Goal: Transaction & Acquisition: Obtain resource

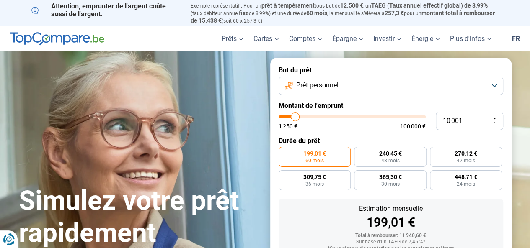
type input "9 750"
type input "9750"
type input "10 250"
type input "10250"
type input "11 500"
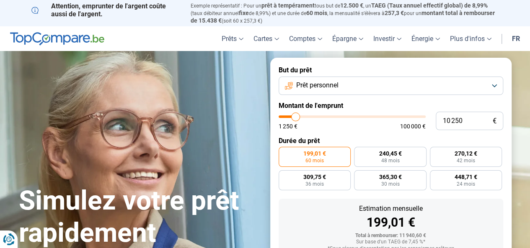
type input "11500"
type input "13 250"
type input "13250"
type input "15 000"
type input "15000"
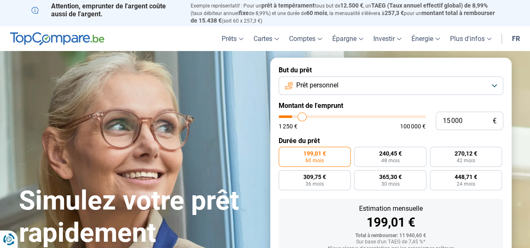
type input "17 000"
type input "17000"
type input "19 250"
type input "19250"
type input "21 250"
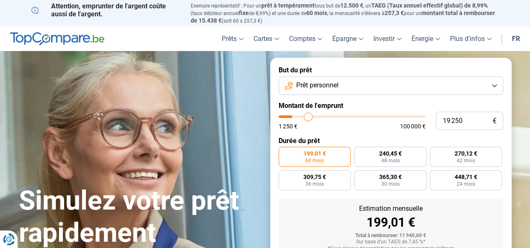
type input "21250"
type input "23 000"
type input "23000"
type input "24 750"
type input "24750"
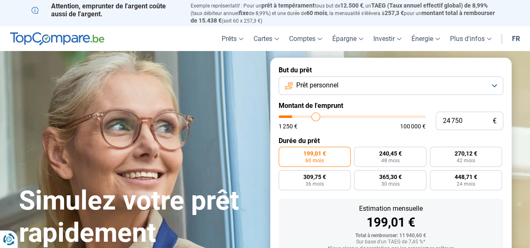
type input "26 500"
type input "26500"
type input "28 500"
type input "28500"
type input "29 750"
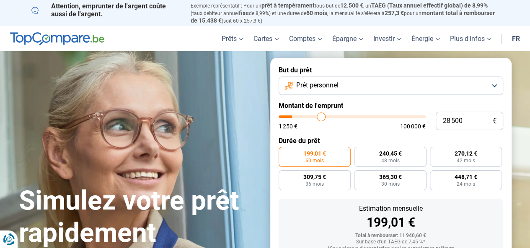
type input "29750"
type input "31 500"
type input "31500"
type input "32 500"
type input "32500"
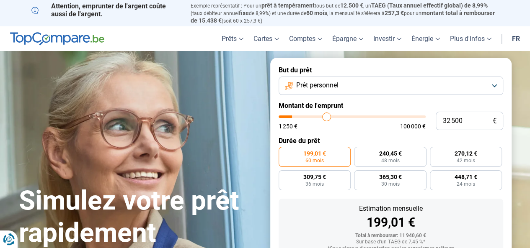
type input "33 250"
type input "33250"
type input "33 750"
type input "33750"
type input "34 000"
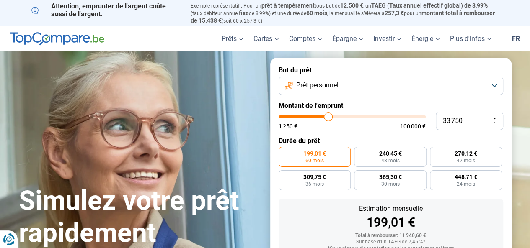
type input "34000"
type input "34 250"
type input "34250"
type input "34 500"
type input "34500"
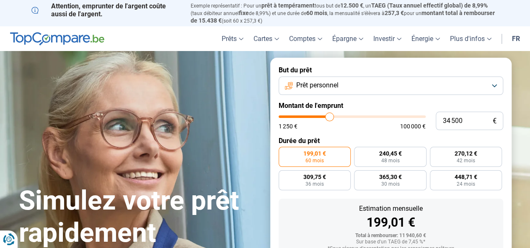
type input "34 750"
type input "34750"
type input "35 500"
type input "35500"
type input "35 750"
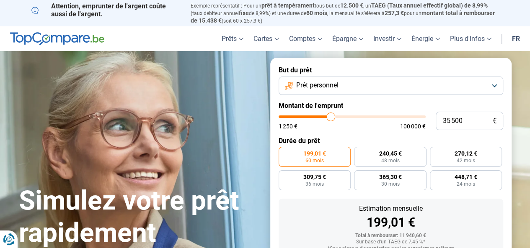
type input "35750"
type input "36 500"
type input "36500"
type input "37 500"
type input "37500"
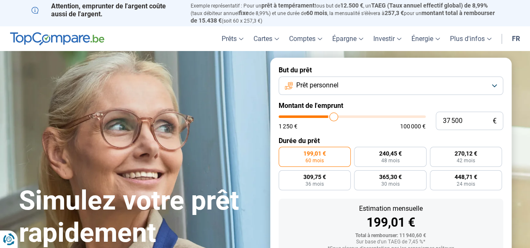
type input "38 500"
type input "38500"
type input "39 000"
type input "39000"
type input "39 750"
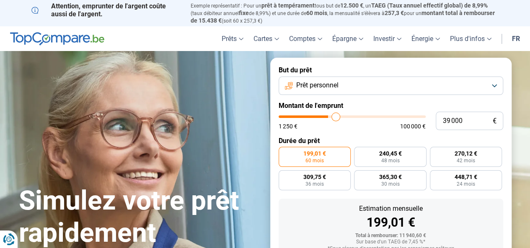
type input "39750"
type input "40 500"
type input "40500"
type input "41 500"
type input "41500"
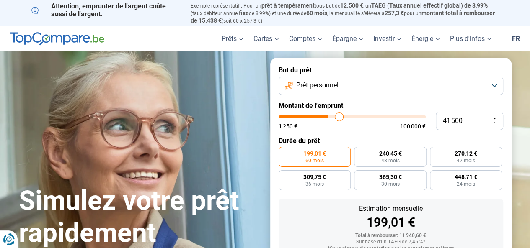
type input "41 750"
type input "41750"
type input "42 000"
type input "42000"
type input "42 750"
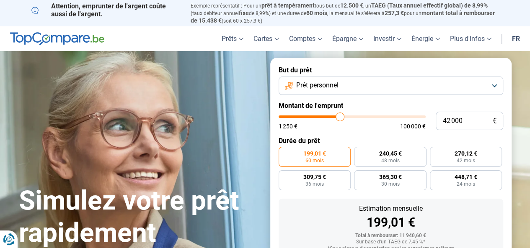
type input "42750"
type input "43 250"
type input "43250"
type input "43 500"
type input "43500"
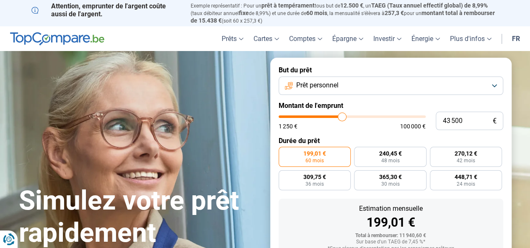
type input "44 000"
type input "44000"
type input "44 500"
type input "44500"
type input "44 750"
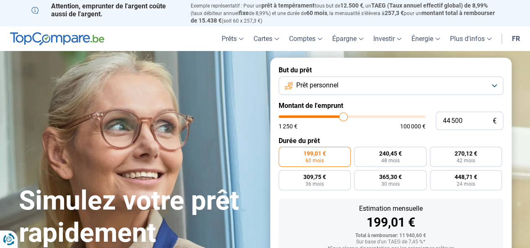
type input "44750"
type input "45 750"
type input "45750"
type input "47 000"
type input "47000"
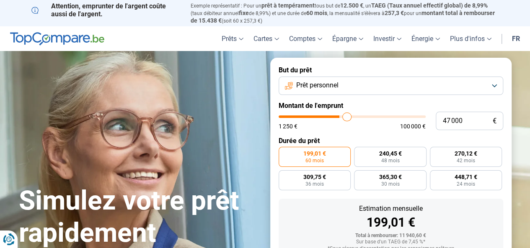
type input "47 750"
type input "47750"
type input "48 750"
type input "48750"
type input "49 750"
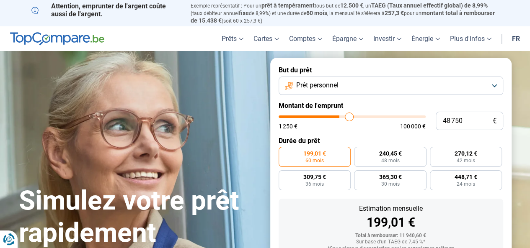
type input "49750"
type input "50 000"
type input "50000"
type input "50 500"
type input "50500"
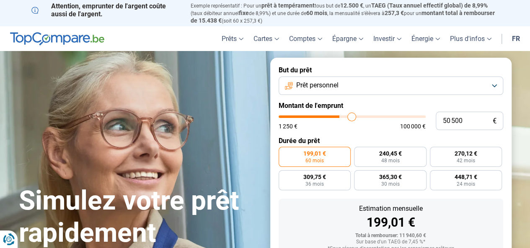
type input "50 750"
type input "50750"
type input "51 000"
type input "51000"
type input "51 250"
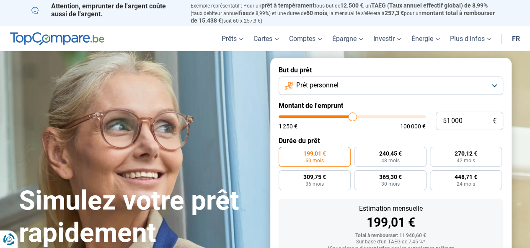
type input "51250"
type input "51 500"
type input "51500"
type input "52 000"
type input "52000"
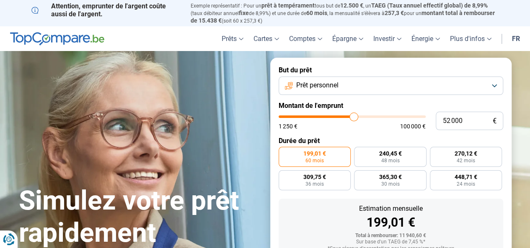
type input "52 250"
type input "52250"
type input "52 750"
type input "52750"
type input "53 250"
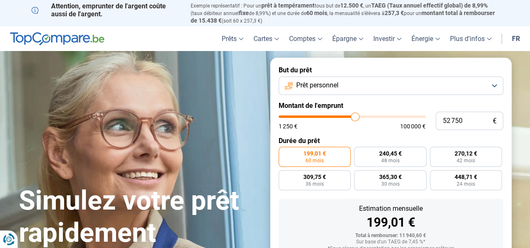
type input "53250"
type input "53 750"
type input "53750"
type input "54 250"
type input "54250"
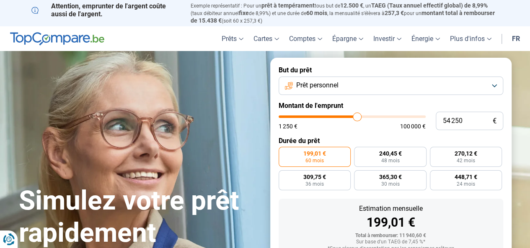
type input "54 500"
type input "54500"
type input "54 750"
type input "54750"
type input "55 000"
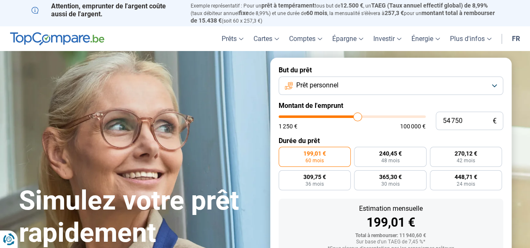
type input "55000"
type input "55 250"
type input "55250"
type input "55 500"
type input "55500"
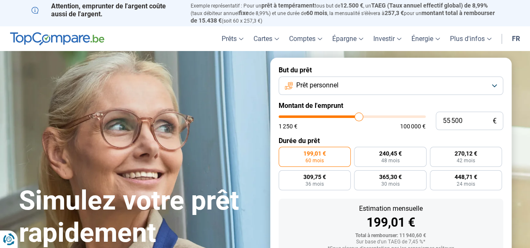
type input "55 750"
type input "55750"
type input "56 000"
type input "56000"
type input "56 250"
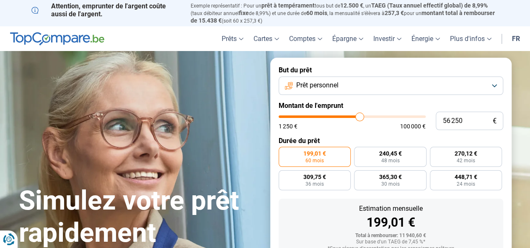
drag, startPoint x: 294, startPoint y: 119, endPoint x: 359, endPoint y: 120, distance: 64.9
type input "56250"
click at [359, 118] on input "range" at bounding box center [351, 117] width 147 height 3
radio input "false"
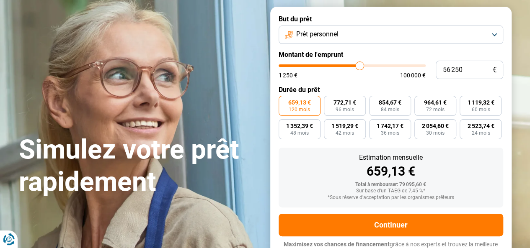
scroll to position [61, 0]
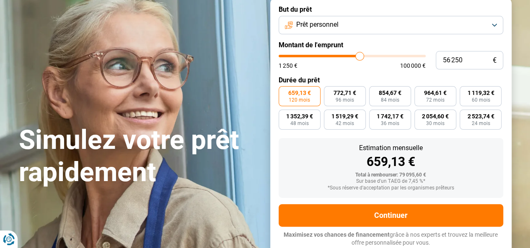
click at [303, 93] on span "659,13 €" at bounding box center [299, 93] width 23 height 6
click at [284, 92] on input "659,13 € 120 mois" at bounding box center [280, 88] width 5 height 5
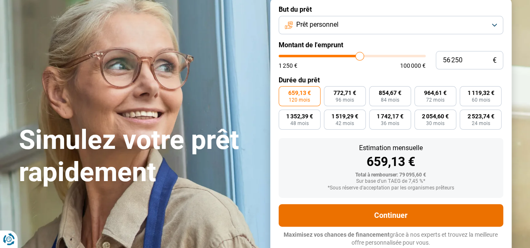
click at [390, 214] on button "Continuer" at bounding box center [390, 215] width 224 height 23
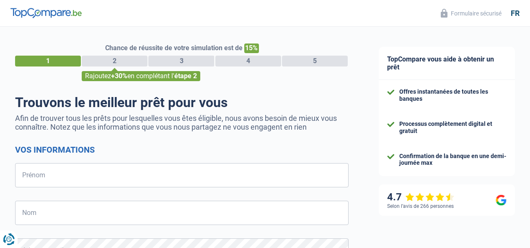
select select "32"
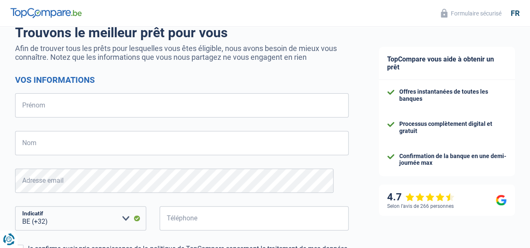
scroll to position [84, 0]
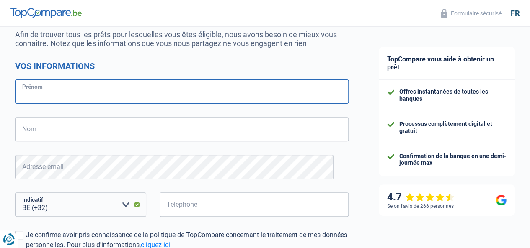
click at [83, 95] on input "Prénom" at bounding box center [181, 92] width 333 height 24
type input "[PERSON_NAME]"
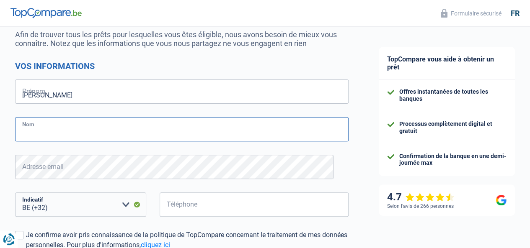
type input "Messari"
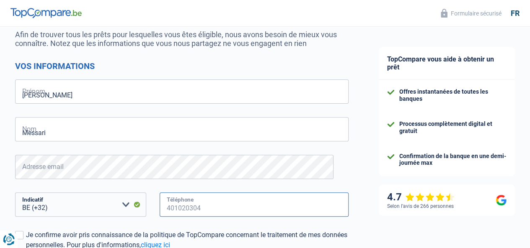
type input "484801926"
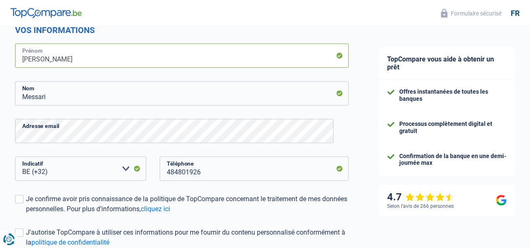
scroll to position [168, 0]
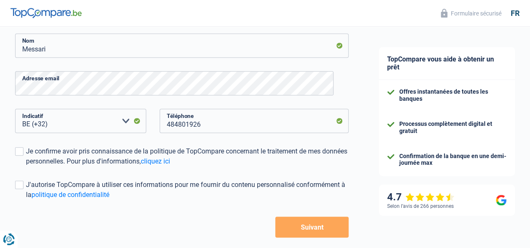
click at [23, 151] on span at bounding box center [19, 151] width 8 height 8
click at [26, 167] on input "Je confirme avoir pris connaissance de la politique de TopCompare concernant le…" at bounding box center [26, 167] width 0 height 0
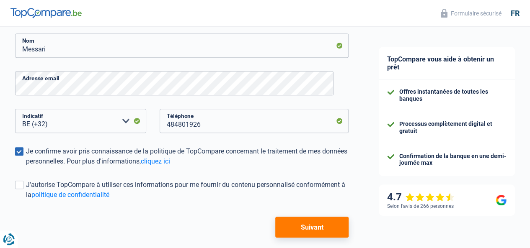
click at [23, 186] on span at bounding box center [19, 185] width 8 height 8
click at [26, 200] on input "J'autorise TopCompare à utiliser ces informations pour me fournir du contenu pe…" at bounding box center [26, 200] width 0 height 0
click at [294, 225] on button "Suivant" at bounding box center [311, 227] width 73 height 21
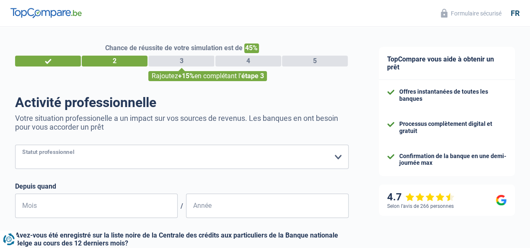
click at [107, 157] on select "Ouvrier Employé privé Employé public Invalide Indépendant Pensionné Chômeur Mut…" at bounding box center [181, 157] width 333 height 24
select select "publicEmployee"
click at [22, 146] on select "Ouvrier Employé privé Employé public Invalide Indépendant Pensionné Chômeur Mut…" at bounding box center [181, 157] width 333 height 24
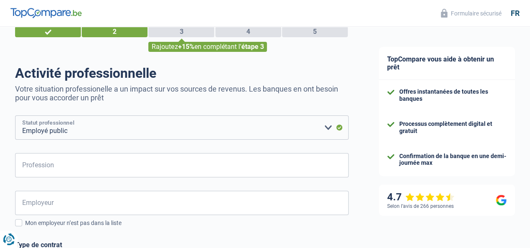
scroll to position [42, 0]
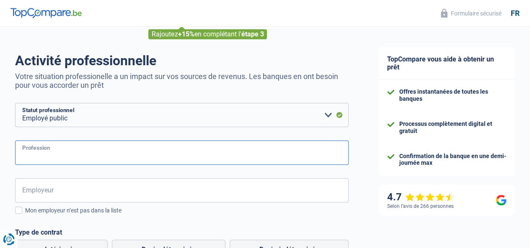
click at [107, 152] on input "Profession" at bounding box center [181, 153] width 333 height 24
type input "Jardinier"
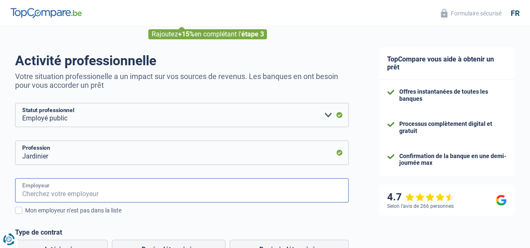
click at [66, 191] on input "Employeur" at bounding box center [181, 190] width 333 height 24
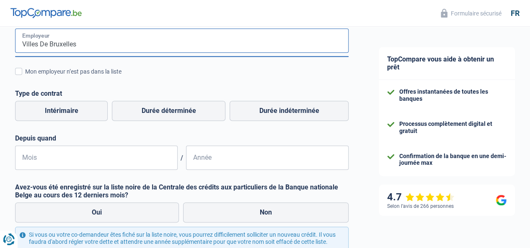
scroll to position [209, 0]
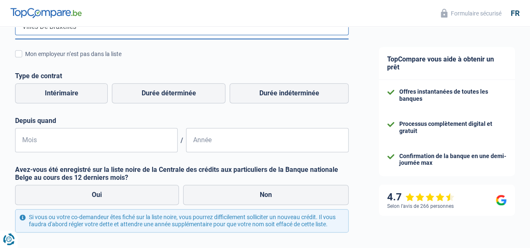
type input "Villes De Bruxelles"
click at [30, 54] on label "Mon employeur n’est pas dans la liste" at bounding box center [181, 53] width 333 height 9
click at [25, 59] on input "Mon employeur n’est pas dans la liste" at bounding box center [25, 59] width 0 height 0
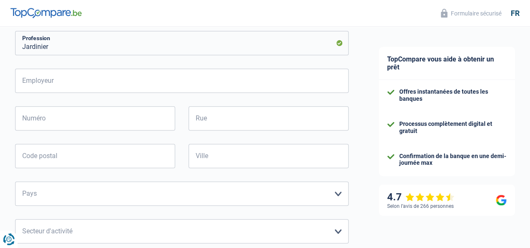
scroll to position [149, 0]
click at [93, 77] on input "Employeur" at bounding box center [181, 83] width 333 height 24
type input "Villes deBruxelles"
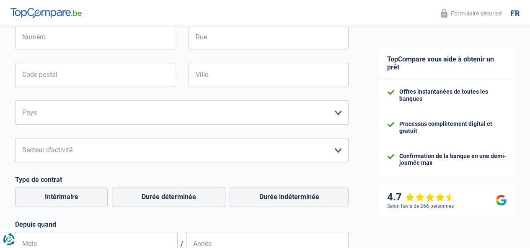
scroll to position [191, 0]
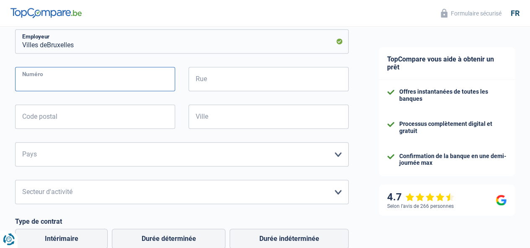
click at [99, 77] on input "Numéro" at bounding box center [95, 79] width 160 height 24
type input "46"
click at [236, 85] on input "Rue" at bounding box center [268, 79] width 160 height 24
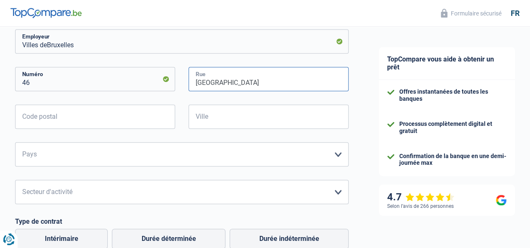
type input "[GEOGRAPHIC_DATA]"
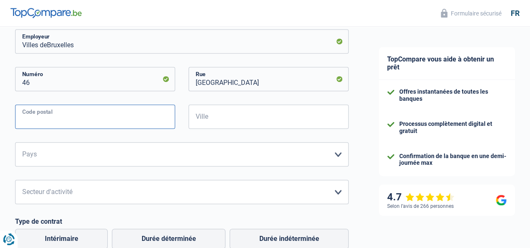
click at [123, 119] on input "Code postal" at bounding box center [95, 117] width 160 height 24
type input "1000"
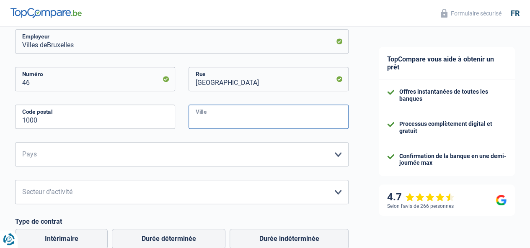
click at [224, 119] on input "Ville" at bounding box center [268, 117] width 160 height 24
type input "[GEOGRAPHIC_DATA]"
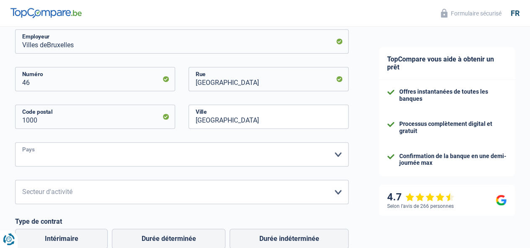
click at [111, 156] on select "[GEOGRAPHIC_DATA] [GEOGRAPHIC_DATA] [GEOGRAPHIC_DATA] [GEOGRAPHIC_DATA] [GEOGRA…" at bounding box center [181, 154] width 333 height 24
select select "BE"
click at [22, 143] on select "[GEOGRAPHIC_DATA] [GEOGRAPHIC_DATA] [GEOGRAPHIC_DATA] [GEOGRAPHIC_DATA] [GEOGRA…" at bounding box center [181, 154] width 333 height 24
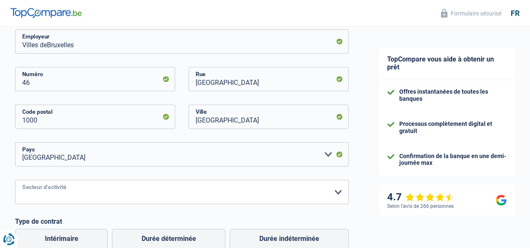
click at [142, 200] on select "Agriculture/Pêche Industrie Horeca Courier/Fitness/Taxi Construction Banques/As…" at bounding box center [181, 192] width 333 height 24
select select "stateUniversityEu"
click at [22, 180] on select "Agriculture/Pêche Industrie Horeca Courier/Fitness/Taxi Construction Banques/As…" at bounding box center [181, 192] width 333 height 24
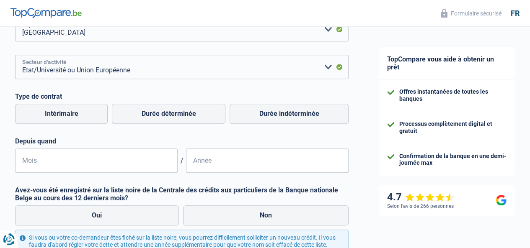
scroll to position [317, 0]
click at [289, 117] on label "Durée indéterminée" at bounding box center [288, 113] width 119 height 20
click at [289, 117] on input "Durée indéterminée" at bounding box center [288, 113] width 119 height 20
radio input "true"
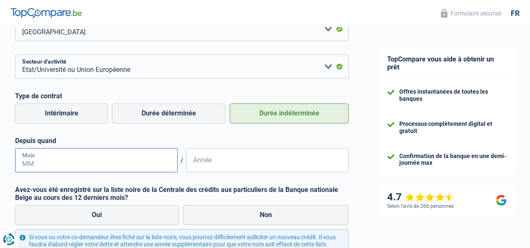
click at [71, 166] on input "Mois" at bounding box center [96, 160] width 162 height 24
type input "12"
click at [219, 160] on input "Année" at bounding box center [267, 160] width 162 height 24
type input "2001"
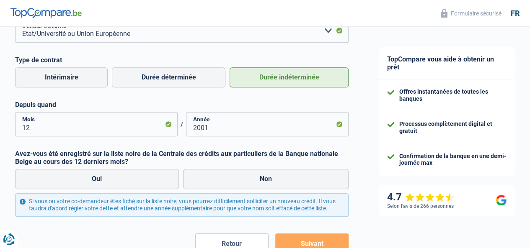
scroll to position [400, 0]
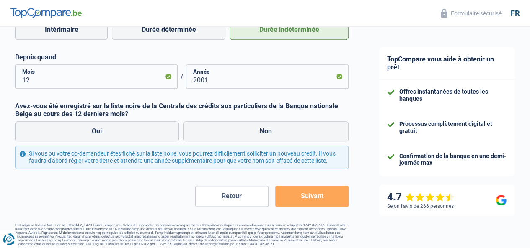
click at [228, 136] on label "Non" at bounding box center [266, 131] width 166 height 20
click at [228, 136] on input "Non" at bounding box center [266, 131] width 166 height 20
radio input "true"
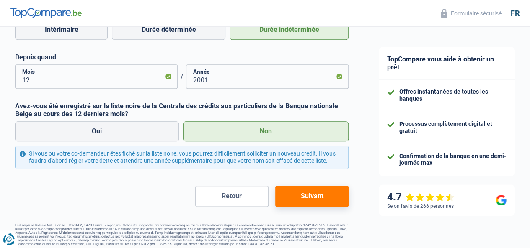
click at [298, 204] on button "Suivant" at bounding box center [311, 196] width 73 height 21
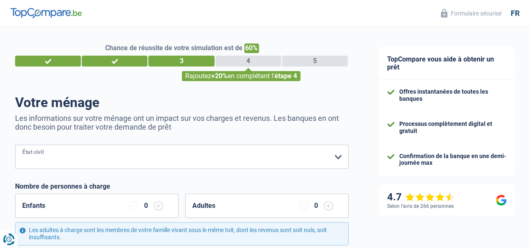
click at [86, 155] on select "[PERSON_NAME](e) Cohabitant(e) légal(e) Divorcé(e) Veuf(ve) Séparé (de fait) Ve…" at bounding box center [181, 157] width 333 height 24
select select "married"
click at [22, 146] on select "[PERSON_NAME](e) Cohabitant(e) légal(e) Divorcé(e) Veuf(ve) Séparé (de fait) Ve…" at bounding box center [181, 157] width 333 height 24
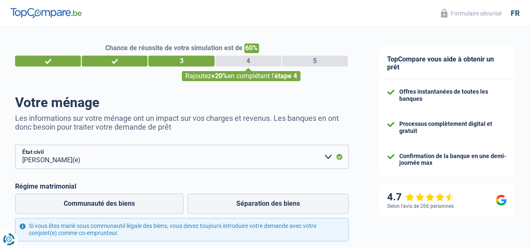
click at [245, 202] on label "Séparation des biens" at bounding box center [268, 204] width 161 height 20
click at [245, 202] on input "Séparation des biens" at bounding box center [268, 204] width 161 height 20
radio input "true"
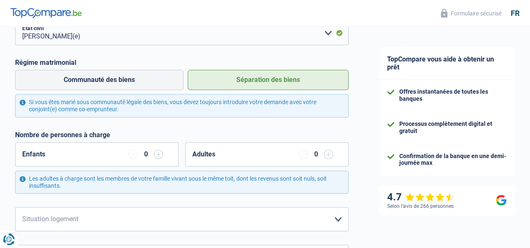
scroll to position [126, 0]
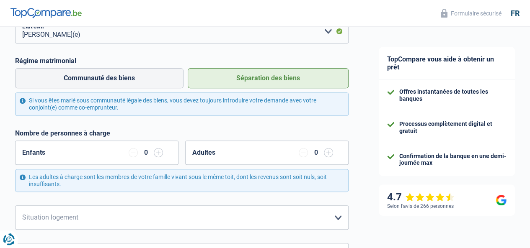
click at [157, 153] on input "button" at bounding box center [158, 152] width 9 height 9
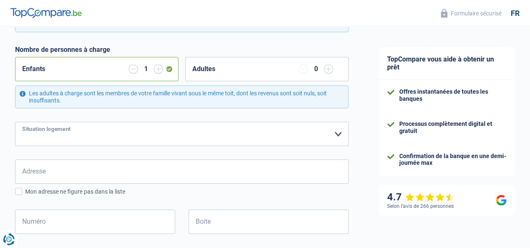
click at [110, 137] on select "Locataire Propriétaire avec prêt hypothécaire Propriétaire sans prêt hypothécai…" at bounding box center [181, 134] width 333 height 24
select select "concierge"
click at [22, 122] on select "Locataire Propriétaire avec prêt hypothécaire Propriétaire sans prêt hypothécai…" at bounding box center [181, 134] width 333 height 24
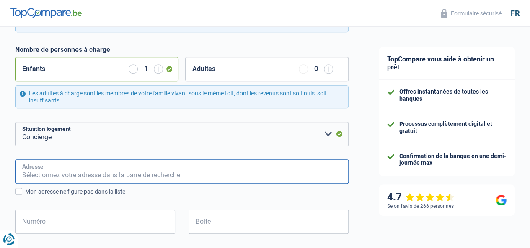
click at [84, 171] on input "Adresse" at bounding box center [181, 172] width 333 height 24
type input "[STREET_ADDRESS][PERSON_NAME]"
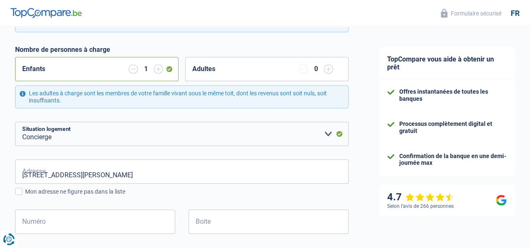
type input "[GEOGRAPHIC_DATA]"
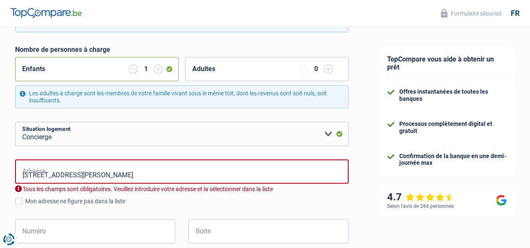
type input "[GEOGRAPHIC_DATA]"
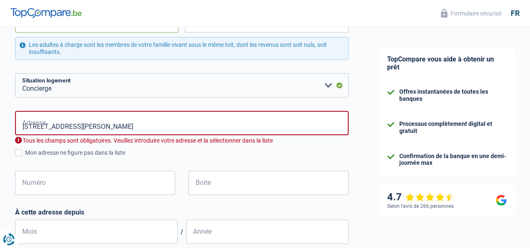
scroll to position [293, 0]
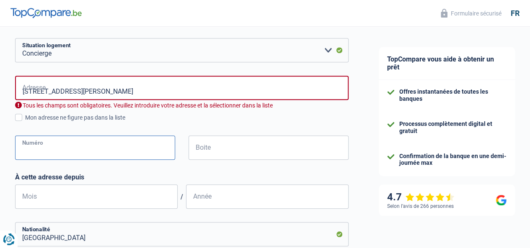
click at [76, 139] on input "Numéro" at bounding box center [95, 148] width 160 height 24
type input "101/46"
type input "Jette"
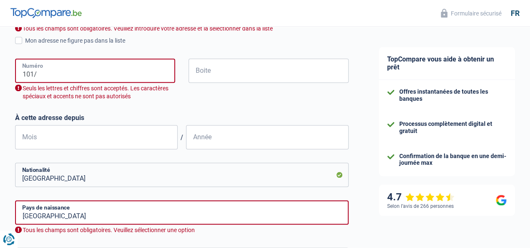
scroll to position [377, 0]
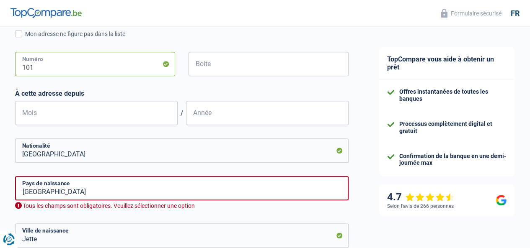
type input "101"
drag, startPoint x: 211, startPoint y: 66, endPoint x: 232, endPoint y: 75, distance: 22.7
click at [211, 66] on input "Boite" at bounding box center [268, 64] width 160 height 24
type input "46"
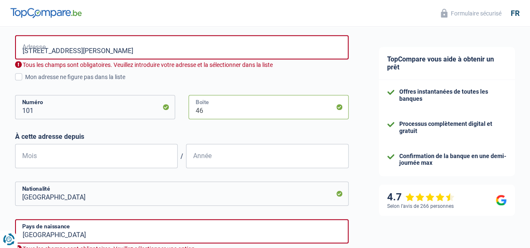
scroll to position [335, 0]
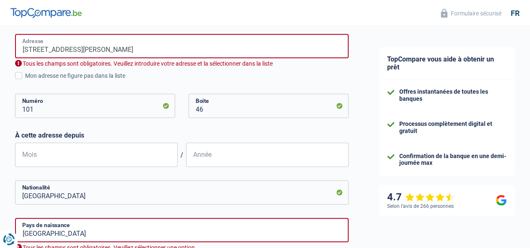
click at [50, 49] on input "[STREET_ADDRESS][PERSON_NAME]" at bounding box center [181, 46] width 333 height 24
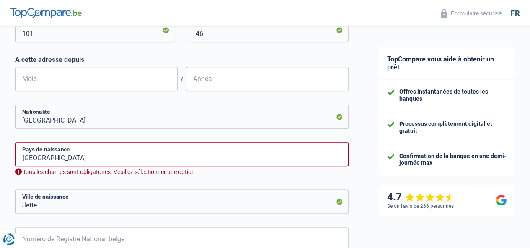
scroll to position [419, 0]
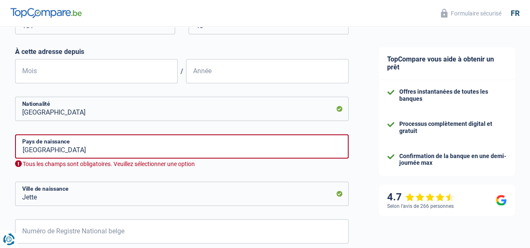
type input "Avenue [PERSON_NAME]"
click at [117, 73] on input "Mois" at bounding box center [96, 71] width 162 height 24
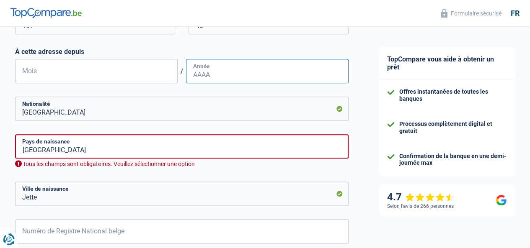
type input "05"
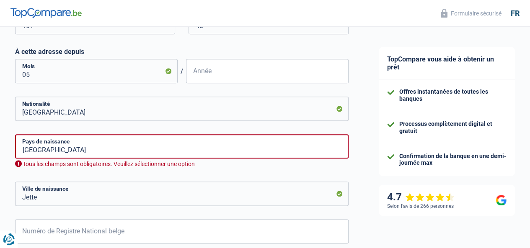
click at [204, 75] on input "Année" at bounding box center [267, 71] width 162 height 24
type input "2007"
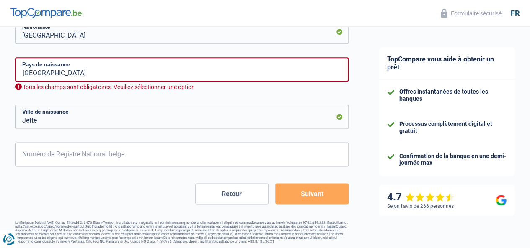
scroll to position [499, 0]
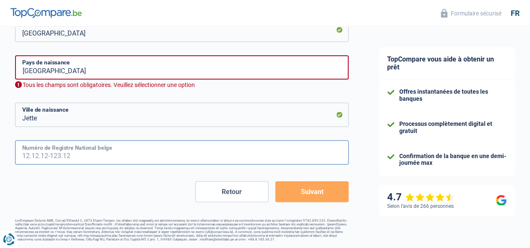
click at [152, 144] on input "Numéro de Registre National belge" at bounding box center [181, 152] width 333 height 24
type input "69.12.24-033.04"
click at [291, 194] on button "Suivant" at bounding box center [311, 191] width 73 height 21
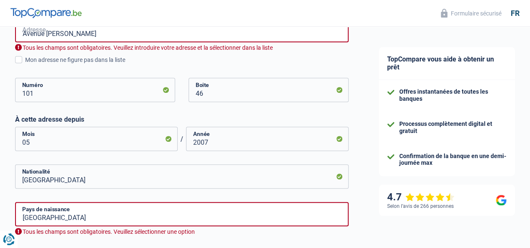
scroll to position [341, 0]
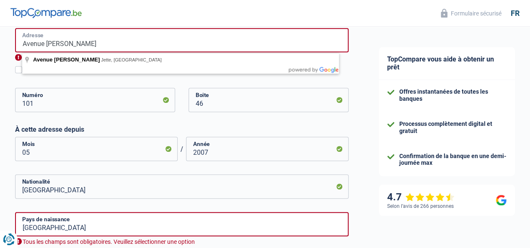
click at [133, 39] on input "Avenue [PERSON_NAME]" at bounding box center [181, 40] width 333 height 24
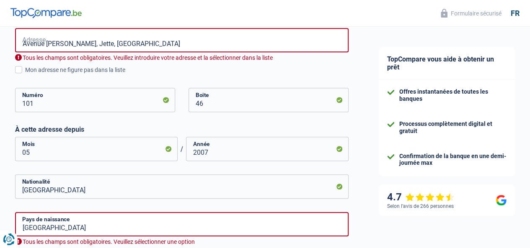
type input "[STREET_ADDRESS][PERSON_NAME]"
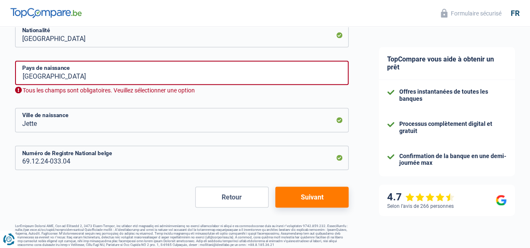
scroll to position [490, 0]
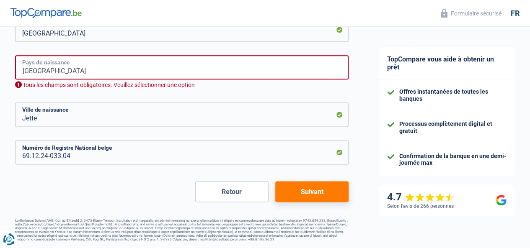
click at [117, 62] on input "[GEOGRAPHIC_DATA]" at bounding box center [181, 67] width 333 height 24
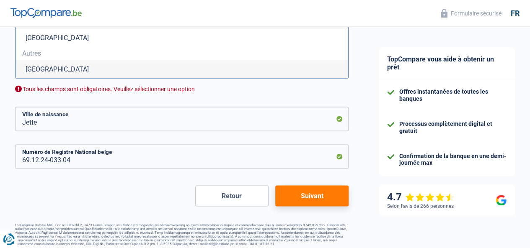
scroll to position [580, 0]
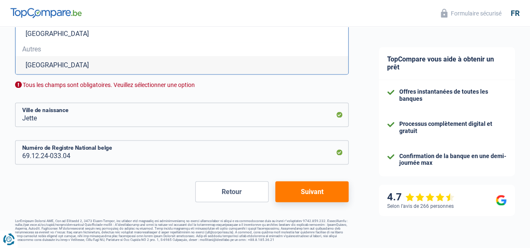
click at [312, 197] on button "Suivant" at bounding box center [311, 191] width 73 height 21
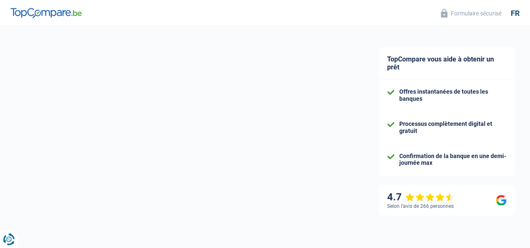
select select "familyAllowances"
select select "netSalary"
select select "mealVouchers"
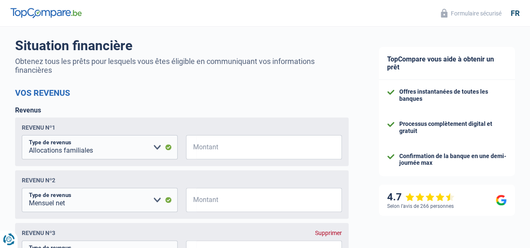
scroll to position [84, 0]
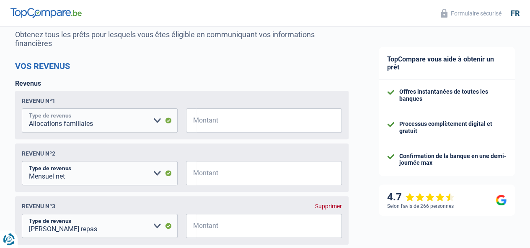
click at [154, 119] on select "Allocation d'handicap Allocations chômage Allocations familiales Chèques repas …" at bounding box center [100, 120] width 156 height 24
click at [29, 110] on select "Allocation d'handicap Allocations chômage Allocations familiales Chèques repas …" at bounding box center [100, 120] width 156 height 24
click at [225, 115] on input "Montant" at bounding box center [268, 120] width 145 height 24
type input "125"
click at [126, 174] on select "Allocation d'handicap Allocations chômage Allocations familiales Chèques repas …" at bounding box center [100, 173] width 156 height 24
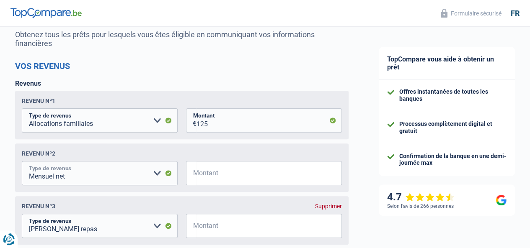
click at [29, 162] on select "Allocation d'handicap Allocations chômage Allocations familiales Chèques repas …" at bounding box center [100, 173] width 156 height 24
click at [235, 169] on input "Montant" at bounding box center [268, 173] width 145 height 24
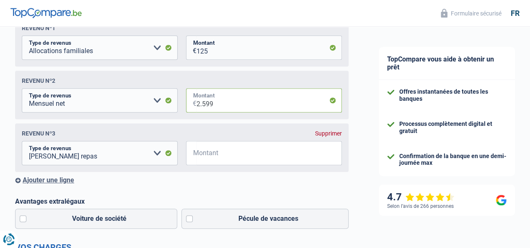
scroll to position [168, 0]
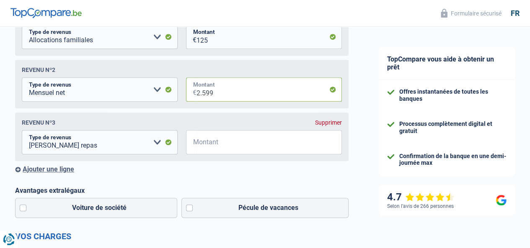
type input "2.599"
click at [92, 142] on select "Allocation d'handicap Allocations chômage Allocations familiales Chèques repas …" at bounding box center [100, 142] width 156 height 24
drag, startPoint x: 147, startPoint y: 190, endPoint x: 167, endPoint y: 178, distance: 23.6
click at [147, 190] on label "Avantages extralégaux" at bounding box center [181, 191] width 333 height 8
click at [217, 139] on input "Montant" at bounding box center [268, 142] width 145 height 24
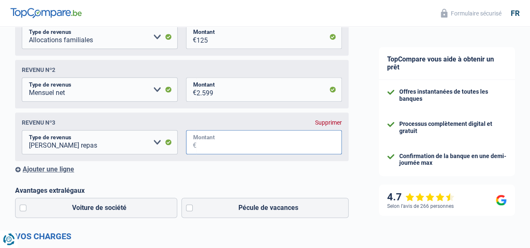
type input "120"
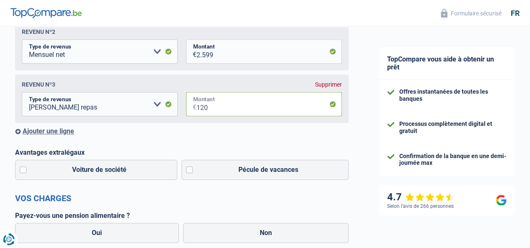
scroll to position [293, 0]
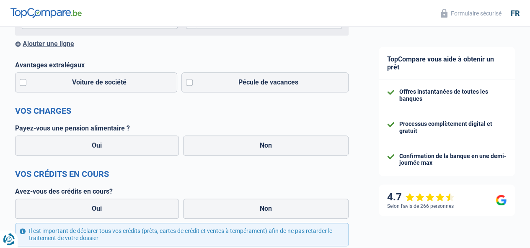
click at [190, 86] on label "Pécule de vacances" at bounding box center [265, 82] width 168 height 20
click at [190, 86] on input "Pécule de vacances" at bounding box center [265, 82] width 168 height 20
checkbox input "true"
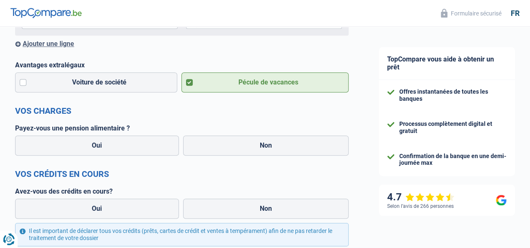
click at [204, 149] on label "Non" at bounding box center [266, 146] width 166 height 20
click at [204, 149] on input "Non" at bounding box center [266, 146] width 166 height 20
radio input "true"
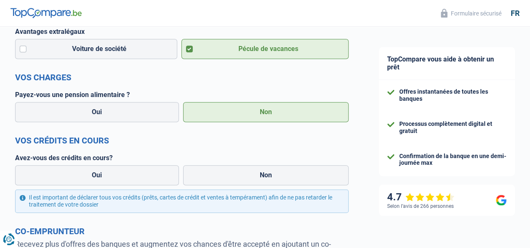
scroll to position [377, 0]
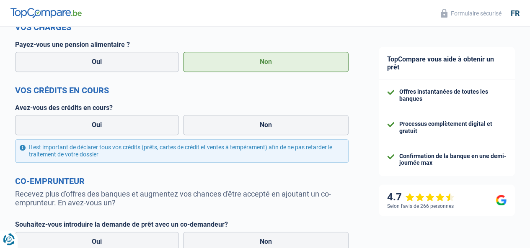
click at [138, 129] on label "Oui" at bounding box center [97, 125] width 164 height 20
click at [138, 129] on input "Oui" at bounding box center [97, 125] width 164 height 20
radio input "true"
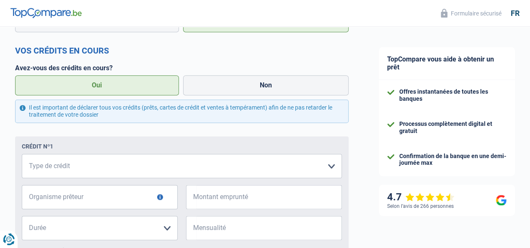
scroll to position [461, 0]
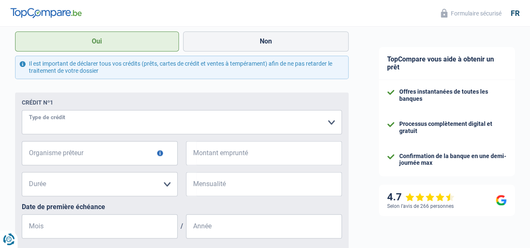
click at [184, 126] on select "Carte ou ouverture de crédit Prêt hypothécaire Vente à tempérament Prêt à tempé…" at bounding box center [182, 122] width 320 height 24
select select "personalLoan"
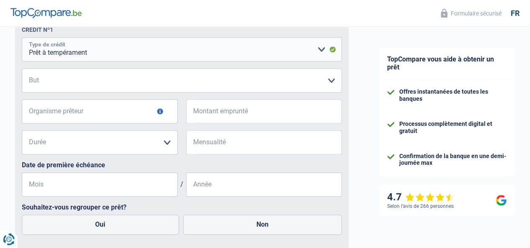
scroll to position [544, 0]
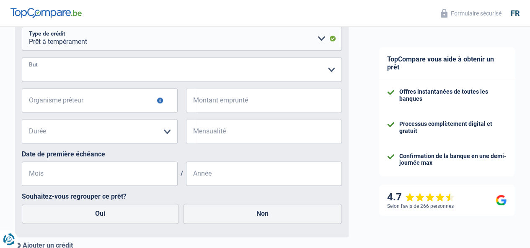
click at [134, 75] on select "Confort maison: meubles, textile, peinture, électroménager, outillage non-profe…" at bounding box center [182, 69] width 320 height 24
select select "familyEvent"
click at [29, 59] on select "Confort maison: meubles, textile, peinture, électroménager, outillage non-profe…" at bounding box center [182, 69] width 320 height 24
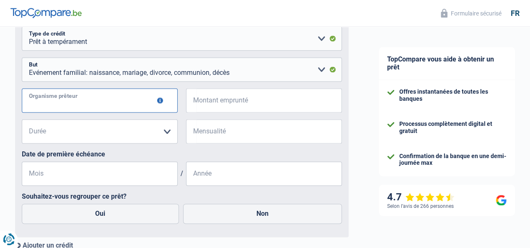
click at [121, 106] on input "Organisme prêteur" at bounding box center [100, 100] width 156 height 24
type input "Cetelem"
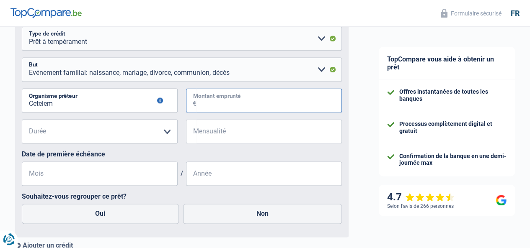
click at [209, 103] on input "Montant emprunté" at bounding box center [268, 100] width 145 height 24
type input "8.000"
click at [116, 129] on select "12 mois 18 mois 24 mois 30 mois 36 mois 42 mois 48 mois Veuillez sélectionner u…" at bounding box center [100, 131] width 156 height 24
select select "36"
click at [29, 121] on select "12 mois 18 mois 24 mois 30 mois 36 mois 42 mois 48 mois Veuillez sélectionner u…" at bounding box center [100, 131] width 156 height 24
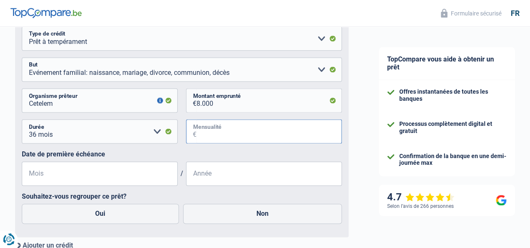
click at [216, 138] on input "Mensualité" at bounding box center [268, 131] width 145 height 24
type input "228"
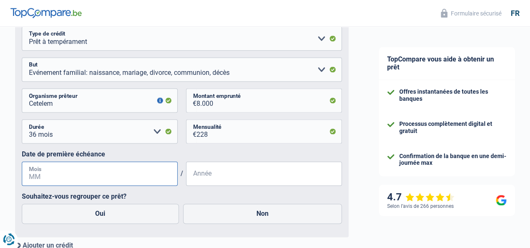
click at [128, 180] on input "Mois" at bounding box center [100, 174] width 156 height 24
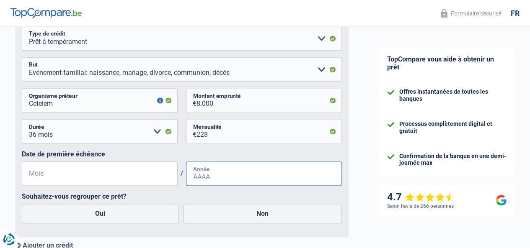
type input "04"
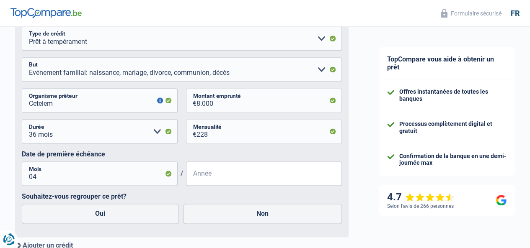
click at [199, 179] on input "Année" at bounding box center [264, 174] width 156 height 24
type input "2024"
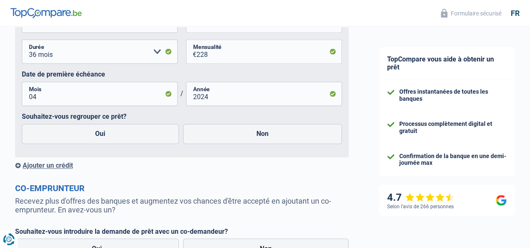
scroll to position [628, 0]
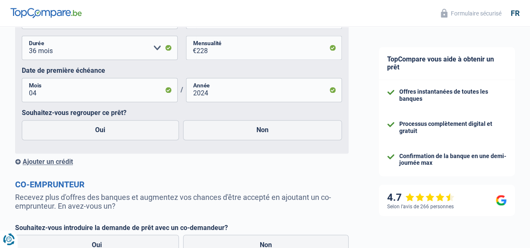
click at [149, 134] on label "Oui" at bounding box center [100, 130] width 157 height 20
click at [149, 134] on input "Oui" at bounding box center [100, 130] width 157 height 20
radio input "true"
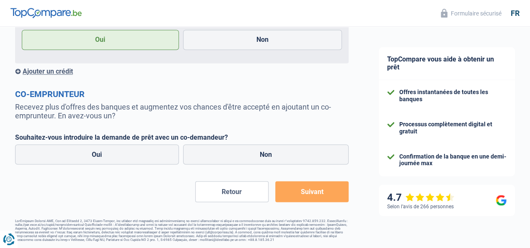
scroll to position [723, 0]
click at [212, 158] on label "Non" at bounding box center [266, 154] width 166 height 20
click at [212, 158] on input "Non" at bounding box center [266, 154] width 166 height 20
radio input "true"
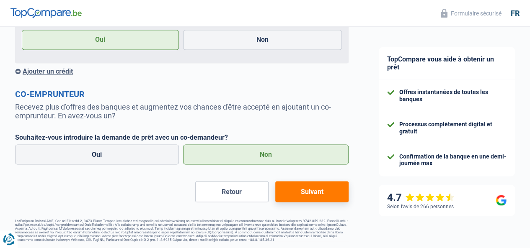
click at [304, 193] on button "Suivant" at bounding box center [311, 191] width 73 height 21
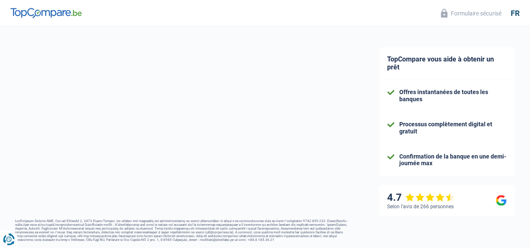
select select "refinancing"
select select "36"
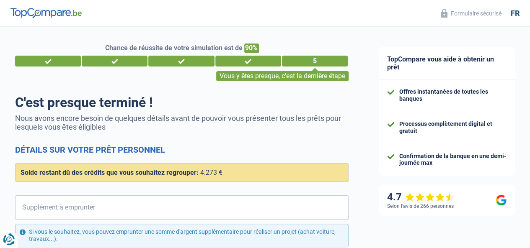
scroll to position [84, 0]
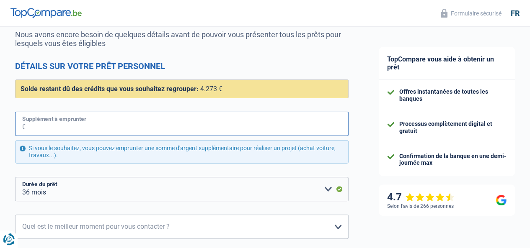
click at [101, 124] on input "Supplément à emprunter" at bounding box center [187, 124] width 323 height 24
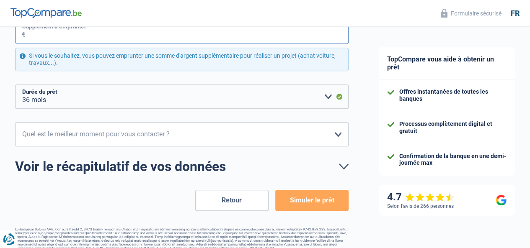
scroll to position [186, 0]
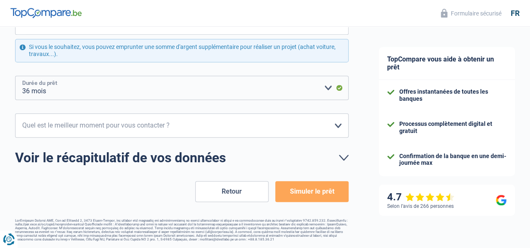
click at [318, 88] on select "12 mois 18 mois 24 mois 30 mois 36 mois Veuillez sélectionner une option" at bounding box center [181, 88] width 333 height 24
click at [22, 76] on select "12 mois 18 mois 24 mois 30 mois 36 mois Veuillez sélectionner une option" at bounding box center [181, 88] width 333 height 24
click at [173, 128] on select "10h-12h 12h-14h 14h-16h 16h-18h Veuillez sélectionner une option" at bounding box center [181, 125] width 333 height 24
select select "14-16"
click at [22, 113] on select "10h-12h 12h-14h 14h-16h 16h-18h Veuillez sélectionner une option" at bounding box center [181, 125] width 333 height 24
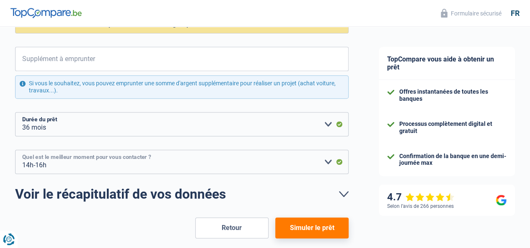
scroll to position [102, 0]
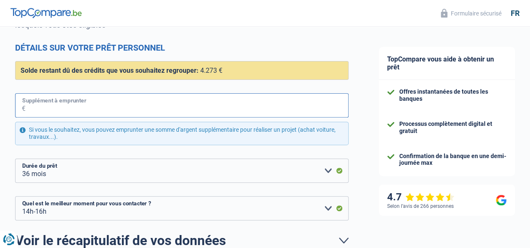
click at [105, 108] on input "Supplément à emprunter" at bounding box center [187, 105] width 323 height 24
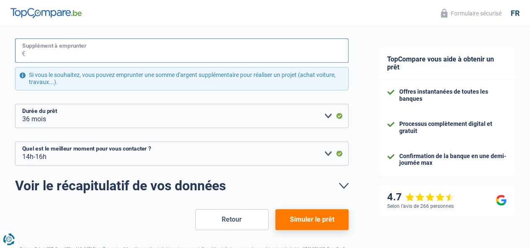
scroll to position [186, 0]
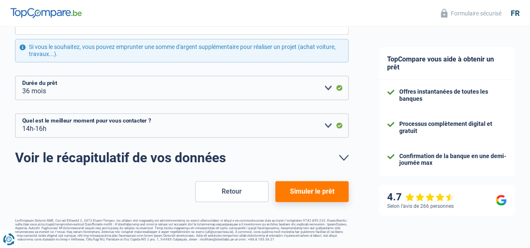
click at [299, 194] on button "Simuler le prêt" at bounding box center [311, 191] width 73 height 21
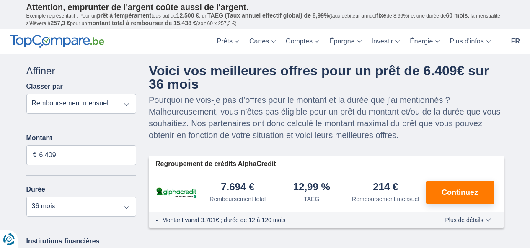
select select "36"
